Goal: Task Accomplishment & Management: Use online tool/utility

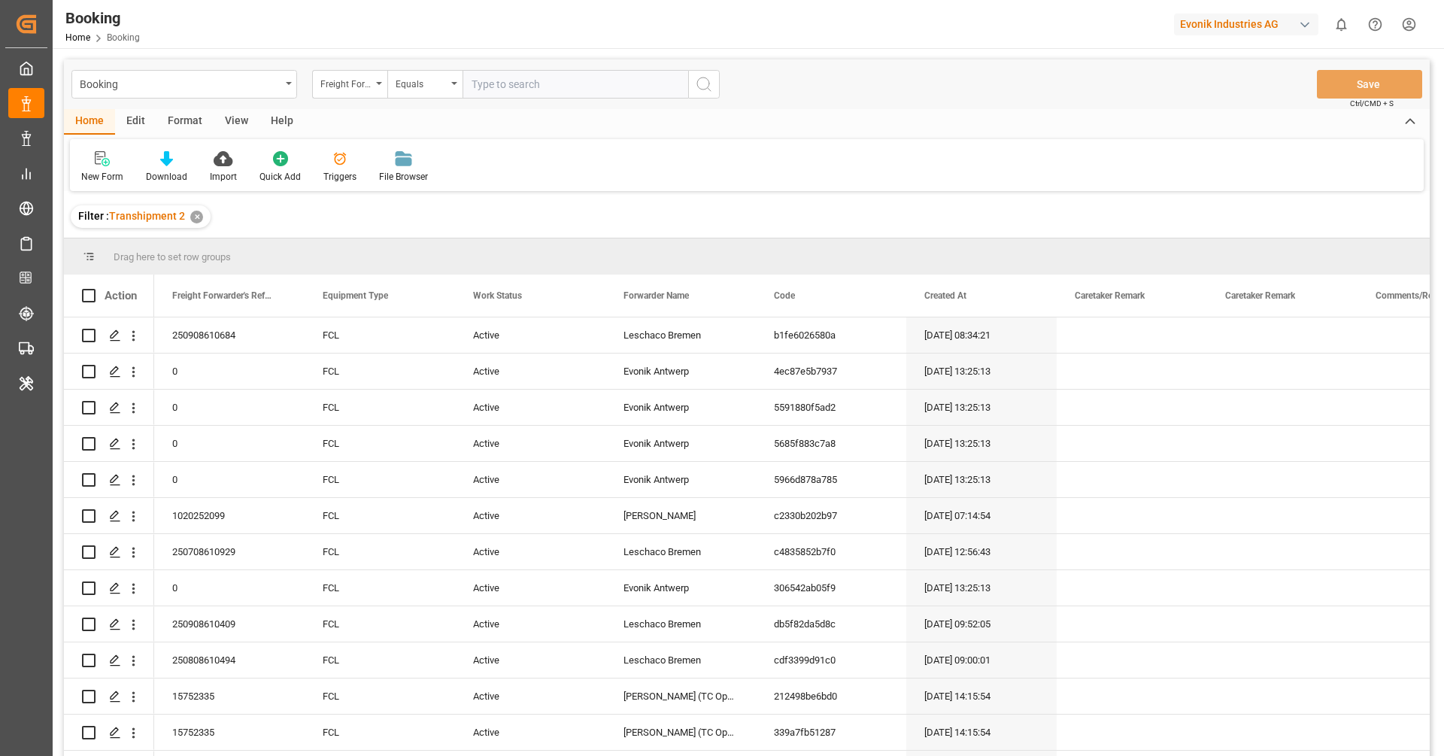
click at [236, 119] on div "View" at bounding box center [237, 122] width 46 height 26
click at [102, 177] on div "Default" at bounding box center [95, 177] width 29 height 14
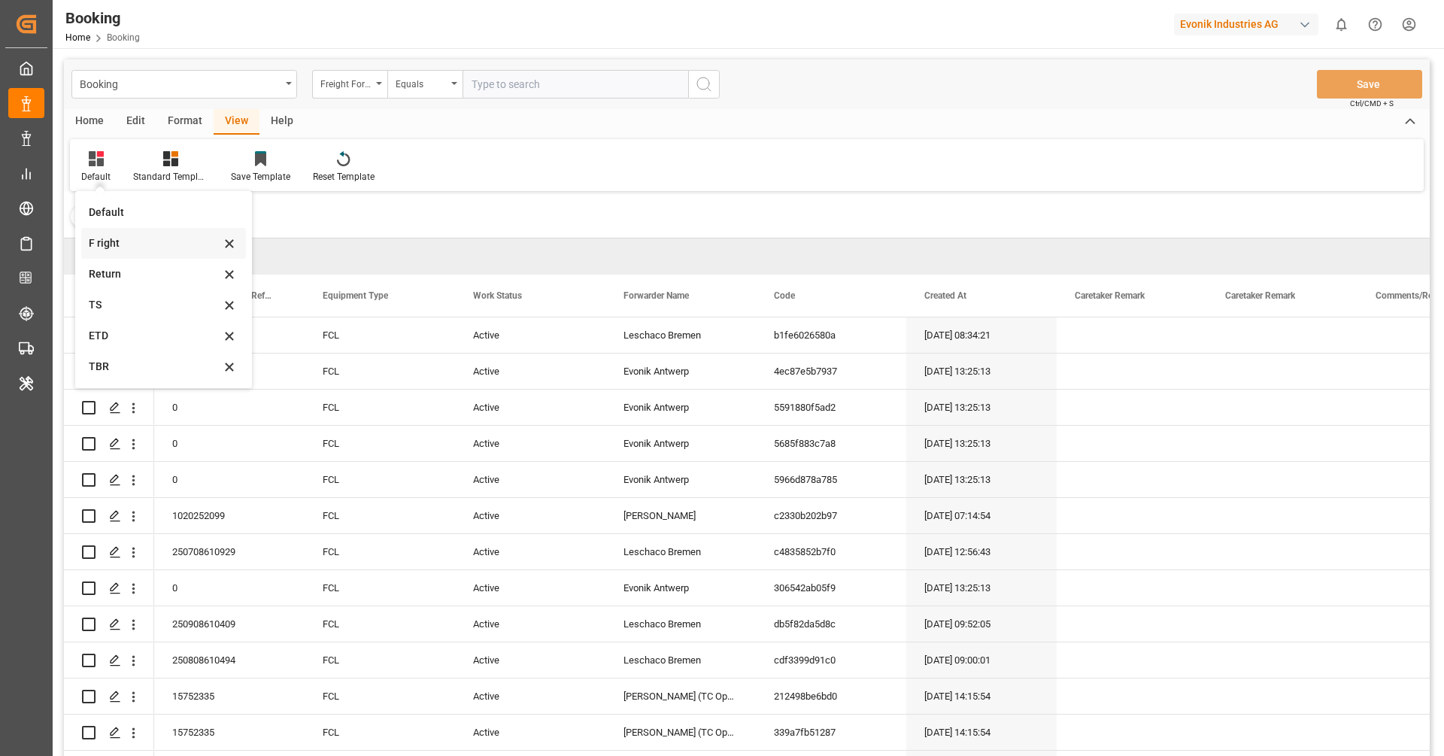
click at [141, 248] on div "F right" at bounding box center [155, 243] width 132 height 16
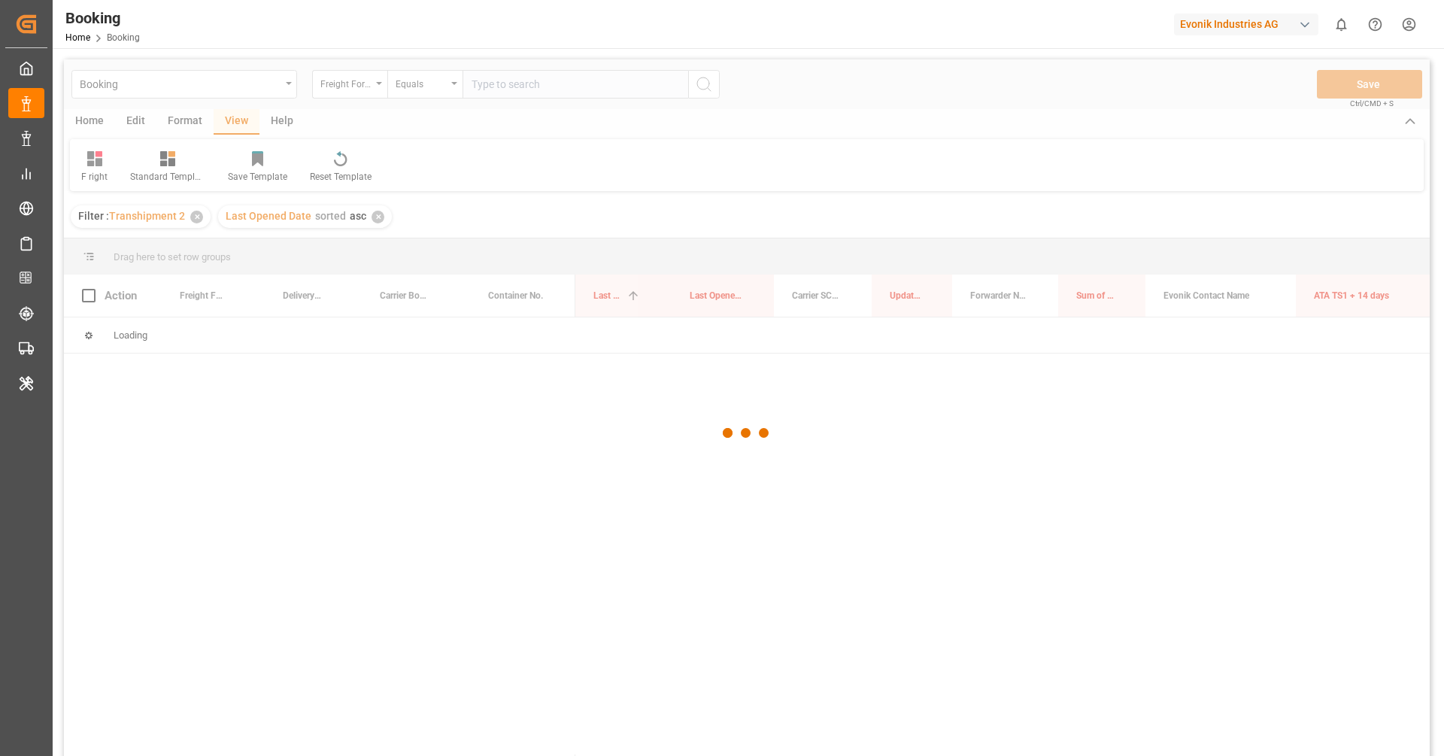
drag, startPoint x: 704, startPoint y: 210, endPoint x: 692, endPoint y: 209, distance: 12.1
click at [692, 209] on div at bounding box center [747, 432] width 1366 height 747
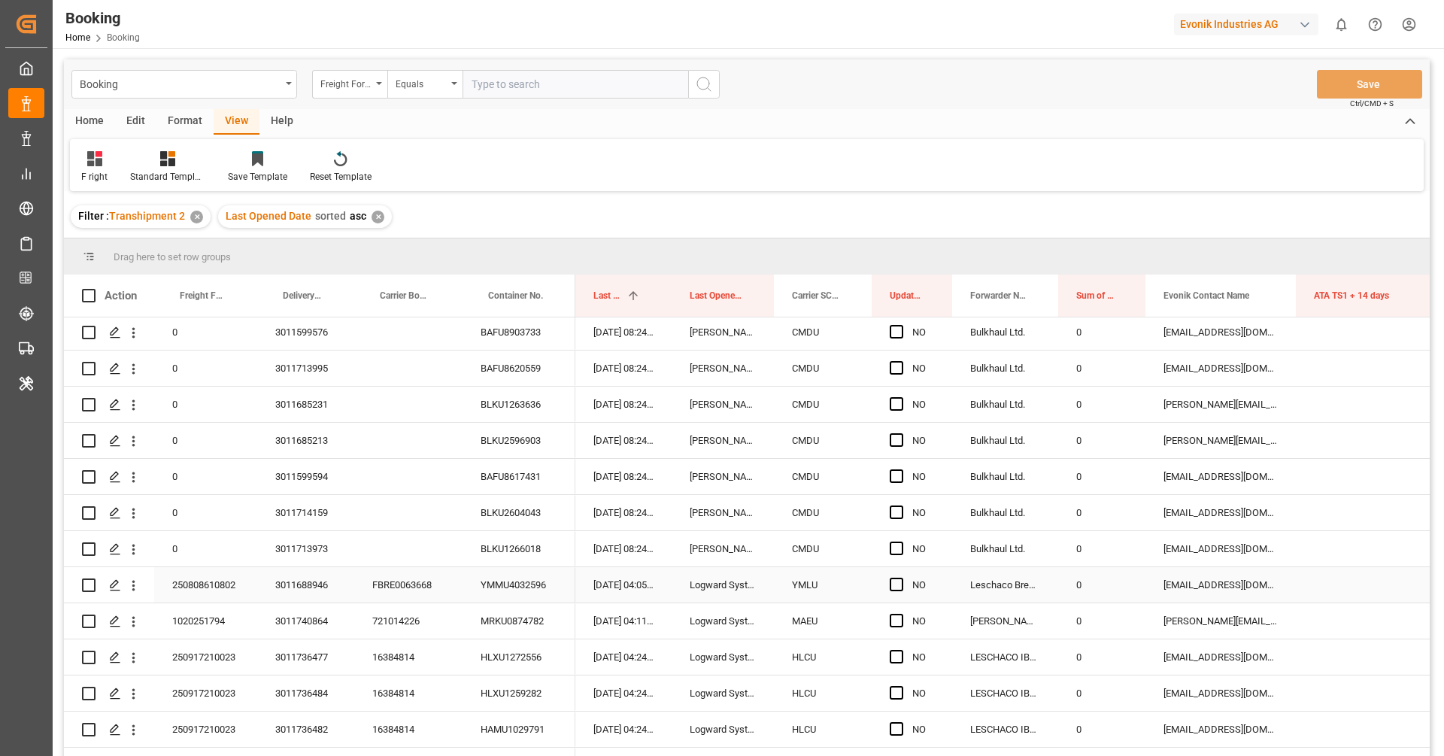
scroll to position [1092, 0]
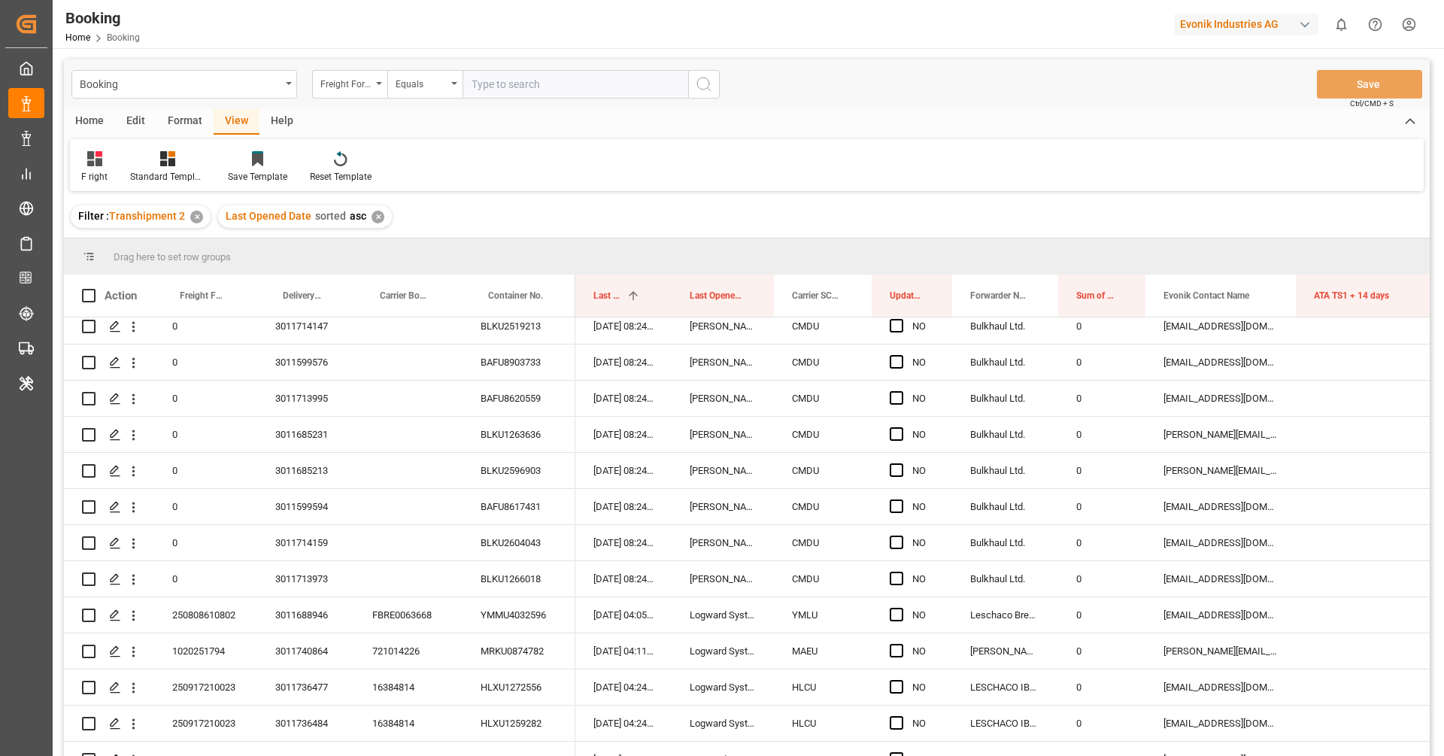
click at [175, 126] on div "Format" at bounding box center [184, 122] width 57 height 26
click at [114, 147] on div "Filter Rows Row Format" at bounding box center [747, 165] width 1354 height 52
click at [104, 174] on div "Filter Rows" at bounding box center [103, 177] width 44 height 14
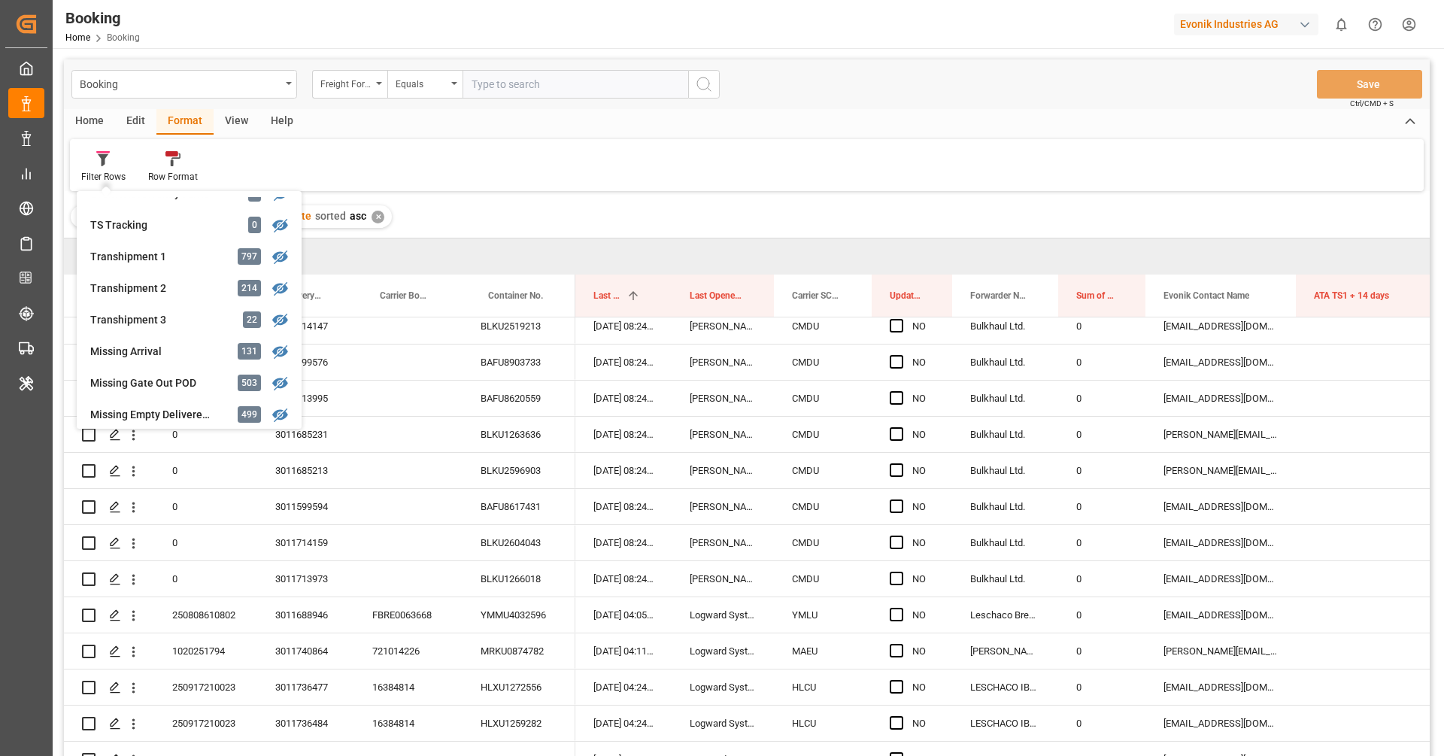
scroll to position [463, 0]
click at [478, 213] on div "Filter : Transhipment 2 ✕ Last Opened Date sorted asc ✕" at bounding box center [747, 217] width 1366 height 42
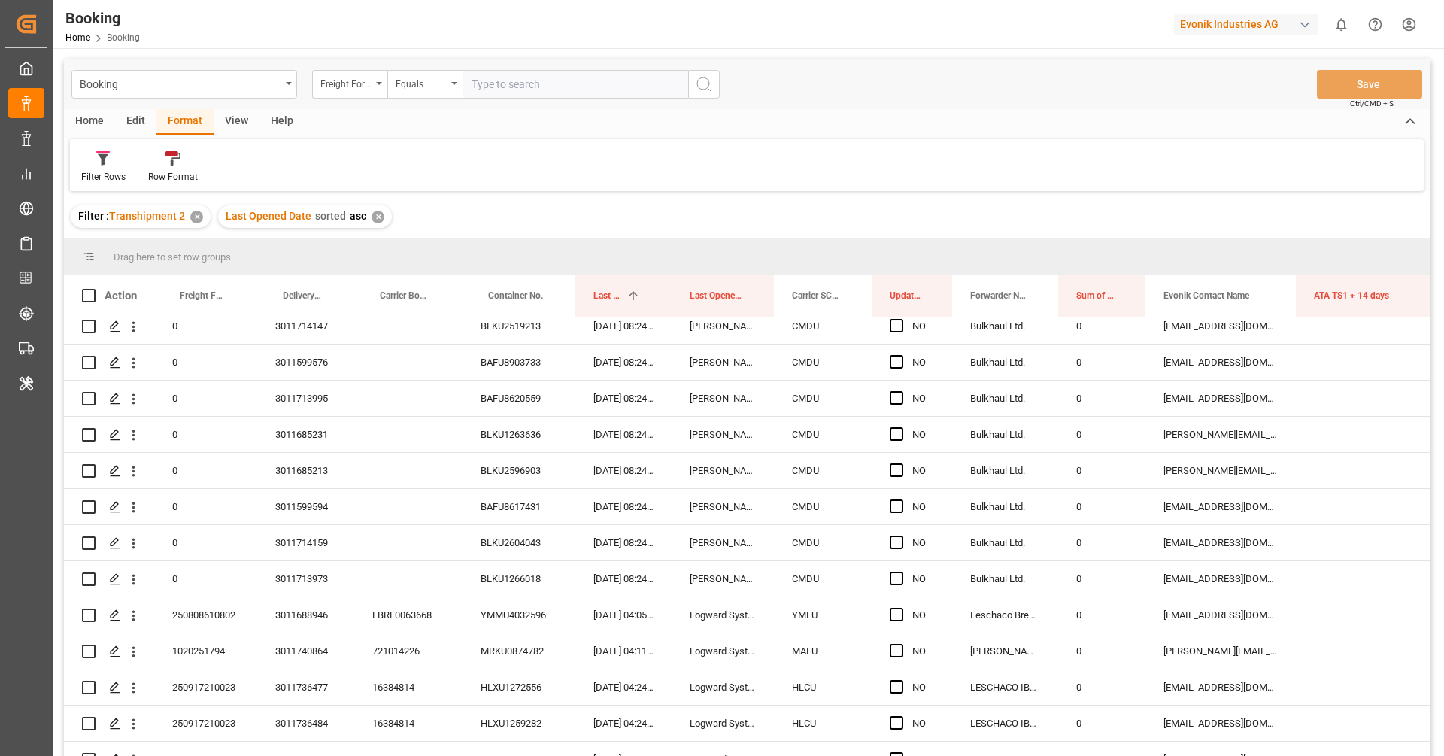
click at [223, 127] on div "View" at bounding box center [237, 122] width 46 height 26
click at [94, 168] on div "F right" at bounding box center [94, 166] width 49 height 33
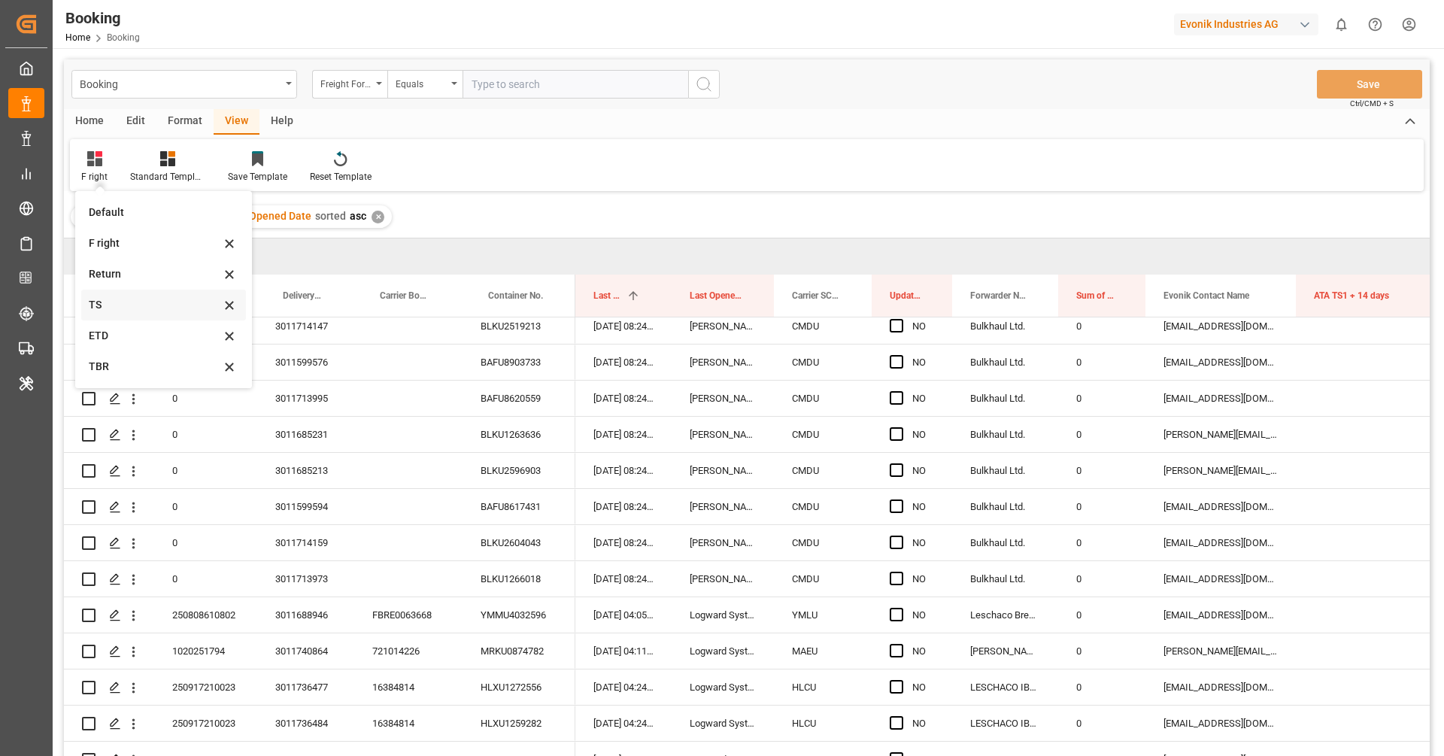
click at [129, 307] on div "TS" at bounding box center [155, 305] width 132 height 16
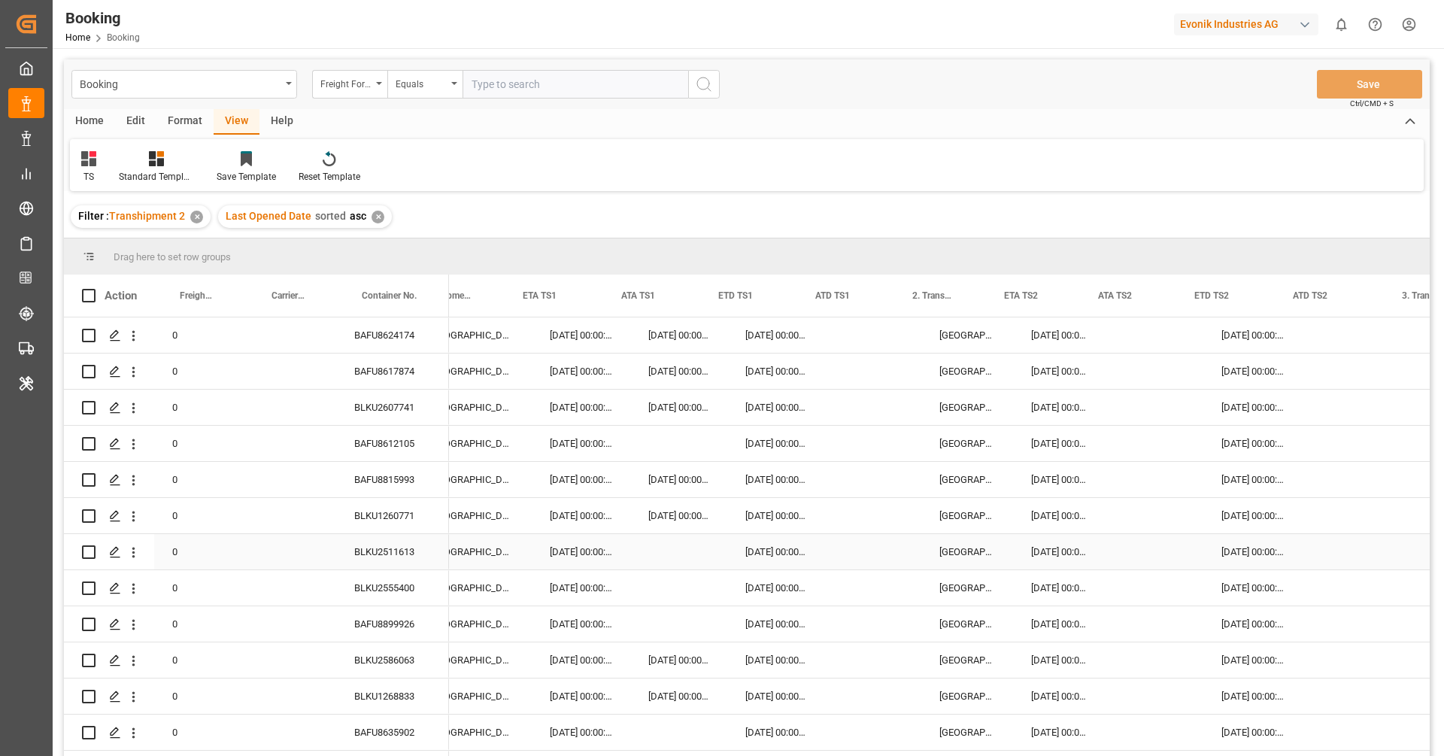
scroll to position [0, 605]
